Goal: Transaction & Acquisition: Purchase product/service

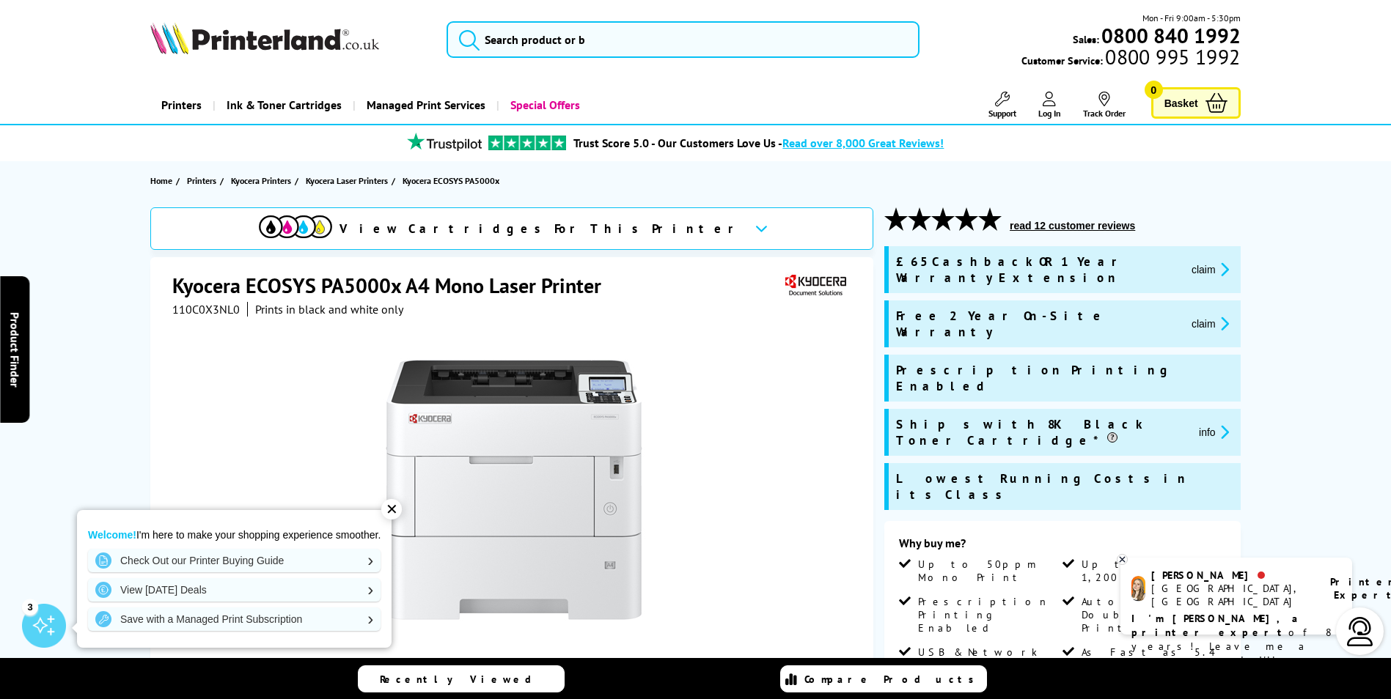
click at [1276, 533] on div "View Cartridges For This Printer Kyocera ECOSYS PA5000x A4 Mono Laser Printer 1…" at bounding box center [695, 710] width 1173 height 1006
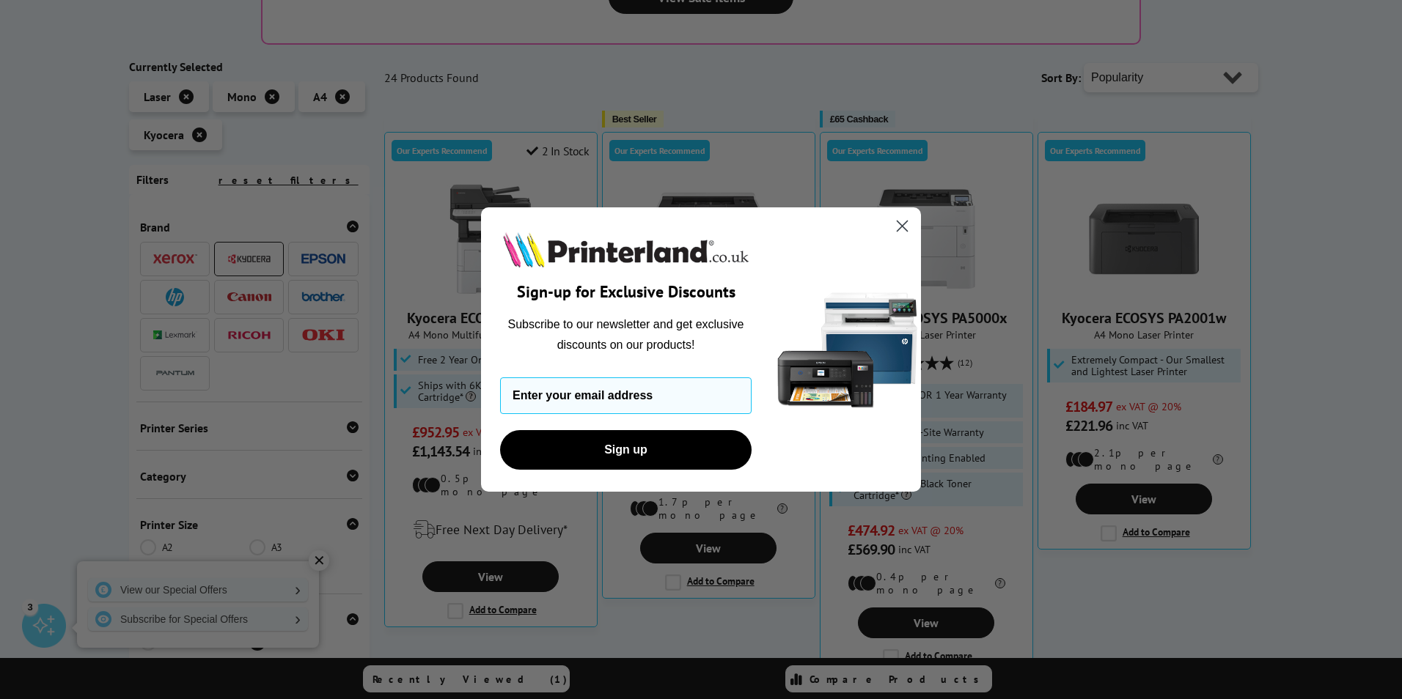
click at [904, 221] on circle "Close dialog" at bounding box center [902, 226] width 24 height 24
